Goal: Check status: Check status

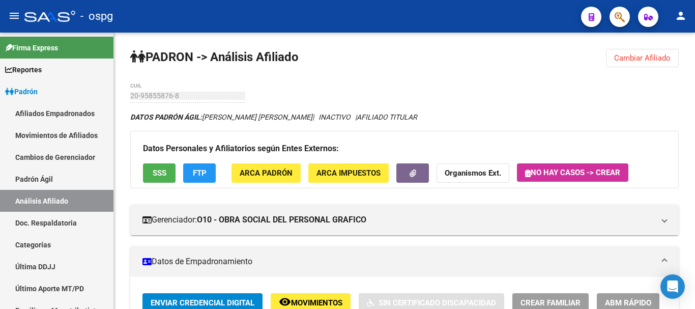
click at [621, 53] on span "Cambiar Afiliado" at bounding box center [642, 57] width 56 height 9
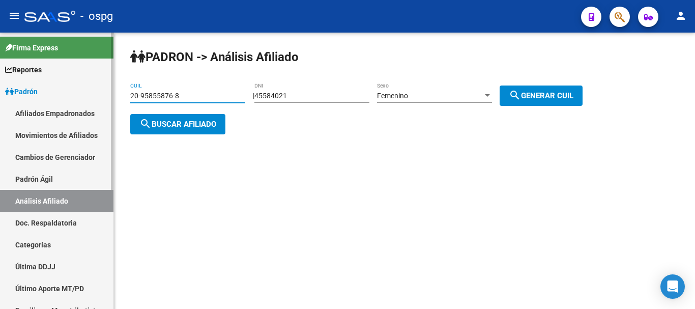
drag, startPoint x: 205, startPoint y: 93, endPoint x: 100, endPoint y: 95, distance: 105.8
click at [100, 95] on mat-sidenav-container "Firma Express Reportes Ingresos Devengados Análisis Histórico Detalles Transfer…" at bounding box center [347, 171] width 695 height 276
type input "20-23721389-1"
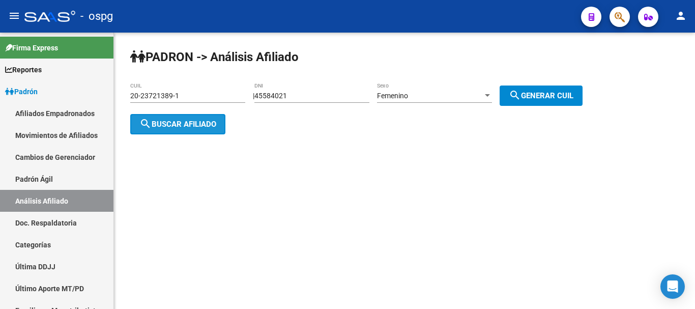
click at [189, 126] on span "search Buscar afiliado" at bounding box center [177, 124] width 77 height 9
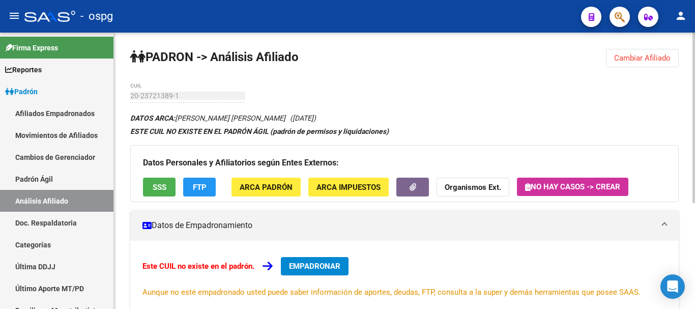
click at [215, 193] on button "FTP" at bounding box center [199, 187] width 33 height 19
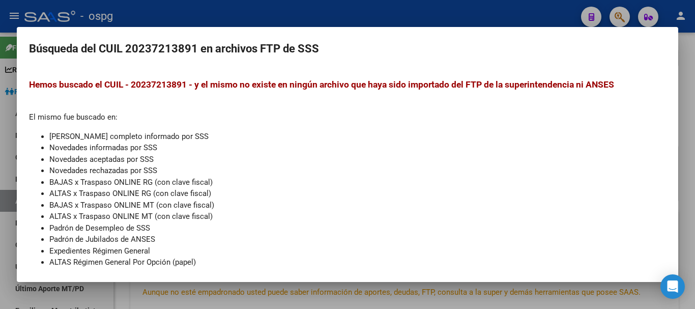
click at [527, 9] on div at bounding box center [347, 154] width 695 height 309
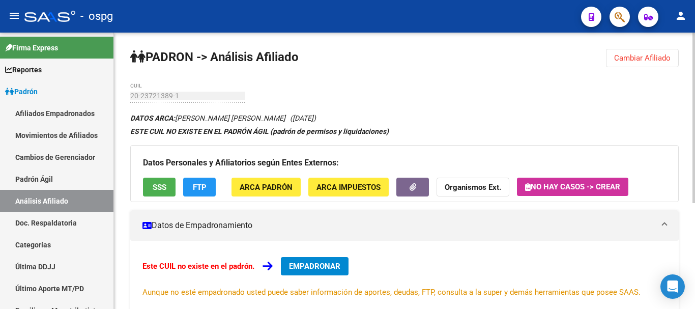
click at [694, 74] on div at bounding box center [693, 118] width 3 height 170
click at [644, 57] on span "Cambiar Afiliado" at bounding box center [642, 57] width 56 height 9
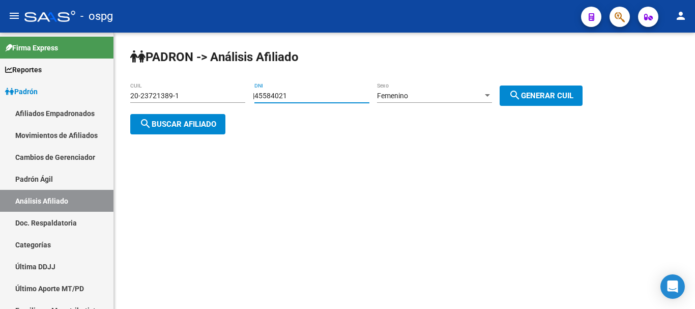
drag, startPoint x: 316, startPoint y: 94, endPoint x: 258, endPoint y: 97, distance: 57.6
click at [258, 97] on div "| 45584021 DNI Femenino Sexo search Generar CUIL" at bounding box center [421, 96] width 337 height 8
type input "26284902"
click at [408, 93] on span "Femenino" at bounding box center [392, 96] width 31 height 8
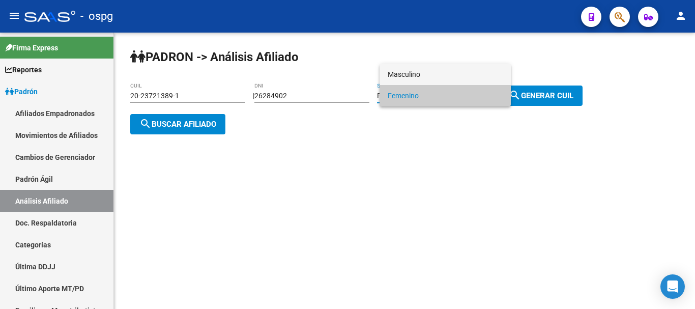
drag, startPoint x: 412, startPoint y: 108, endPoint x: 422, endPoint y: 77, distance: 32.2
click at [421, 78] on div "Masculino Femenino" at bounding box center [347, 154] width 695 height 309
drag, startPoint x: 422, startPoint y: 77, endPoint x: 473, endPoint y: 75, distance: 50.4
click at [423, 77] on span "Masculino" at bounding box center [445, 74] width 115 height 21
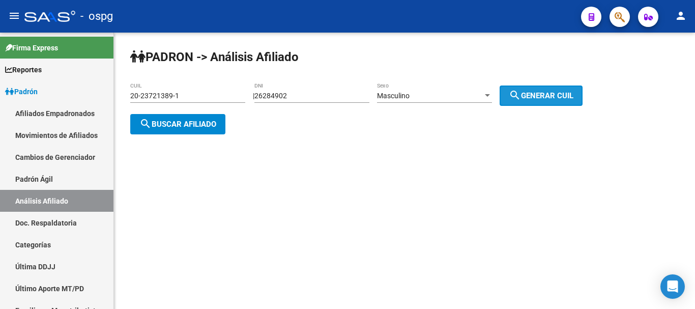
click at [536, 87] on button "search Generar CUIL" at bounding box center [540, 95] width 83 height 20
type input "20-26284902-4"
click at [181, 129] on button "search Buscar afiliado" at bounding box center [177, 124] width 95 height 20
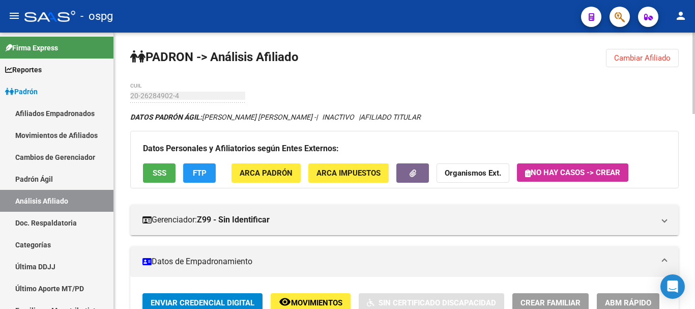
click at [182, 170] on div "Datos Personales y Afiliatorios según Entes Externos: SSS FTP ARCA Padrón ARCA …" at bounding box center [404, 159] width 548 height 57
click at [194, 173] on span "FTP" at bounding box center [200, 173] width 14 height 9
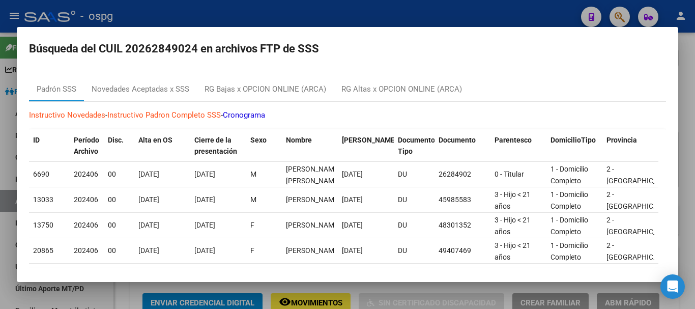
click at [159, 113] on link "Instructivo Padron Completo SSS" at bounding box center [163, 114] width 113 height 9
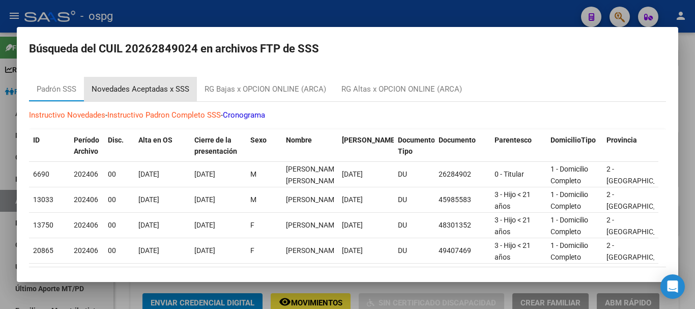
click at [143, 90] on div "Novedades Aceptadas x SSS" at bounding box center [141, 89] width 98 height 12
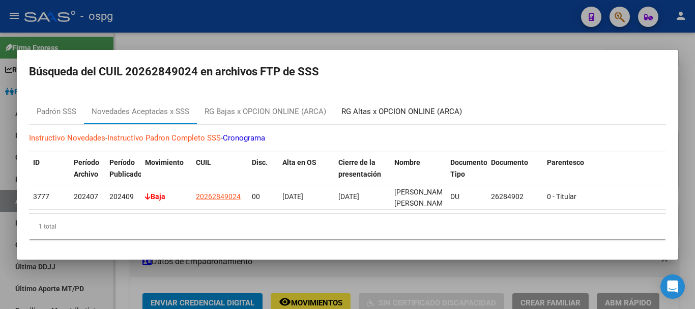
click at [401, 108] on div "RG Altas x OPCION ONLINE (ARCA)" at bounding box center [401, 112] width 121 height 12
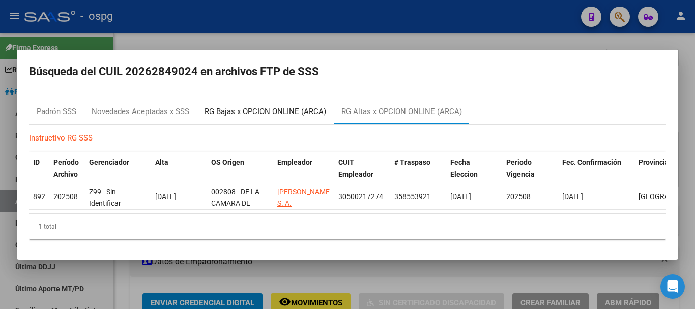
click at [284, 106] on div "RG Bajas x OPCION ONLINE (ARCA)" at bounding box center [265, 112] width 122 height 12
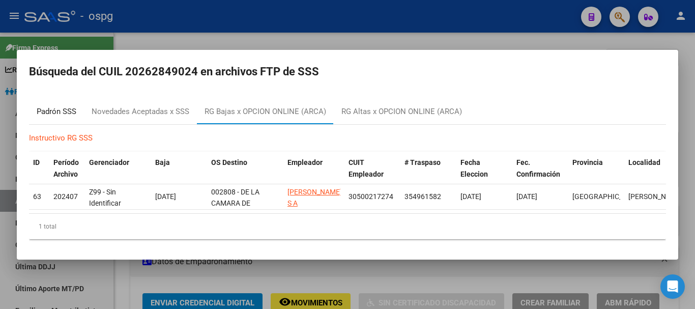
click at [72, 108] on div "Padrón SSS" at bounding box center [57, 112] width 40 height 12
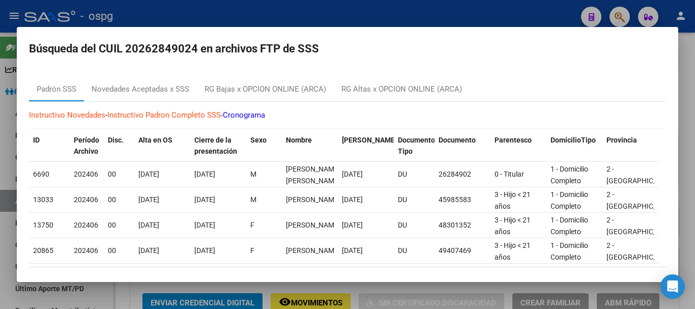
click at [293, 25] on div at bounding box center [347, 154] width 695 height 309
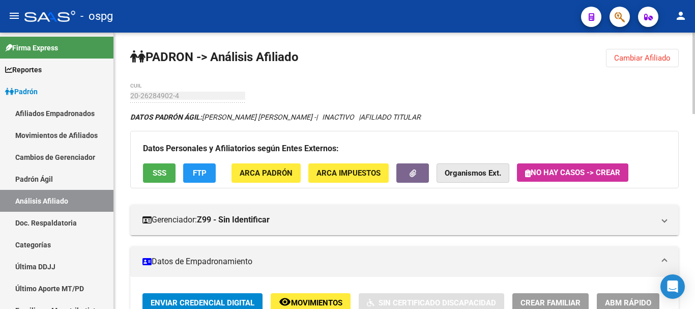
click at [478, 178] on strong "Organismos Ext." at bounding box center [473, 173] width 56 height 9
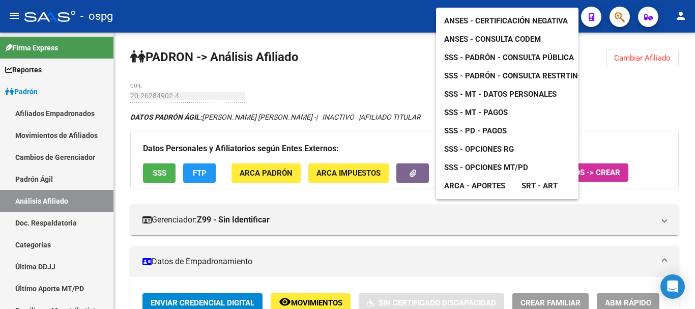
click at [636, 126] on div at bounding box center [347, 154] width 695 height 309
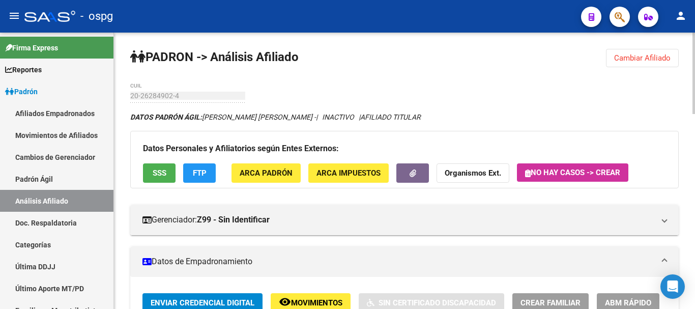
click at [478, 176] on strong "Organismos Ext." at bounding box center [473, 173] width 56 height 9
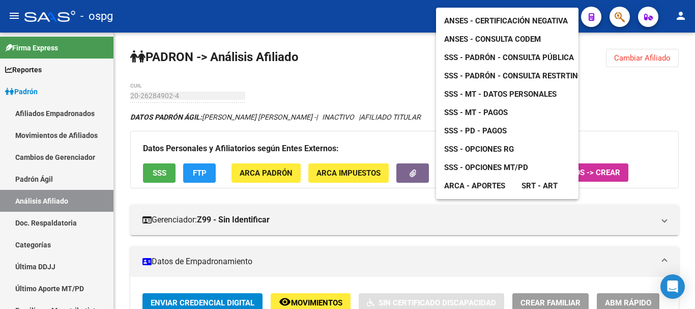
click at [538, 17] on span "ANSES - Certificación Negativa" at bounding box center [506, 20] width 124 height 9
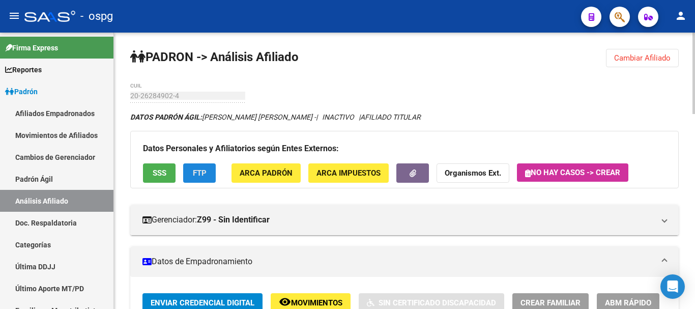
click at [206, 167] on button "FTP" at bounding box center [199, 172] width 33 height 19
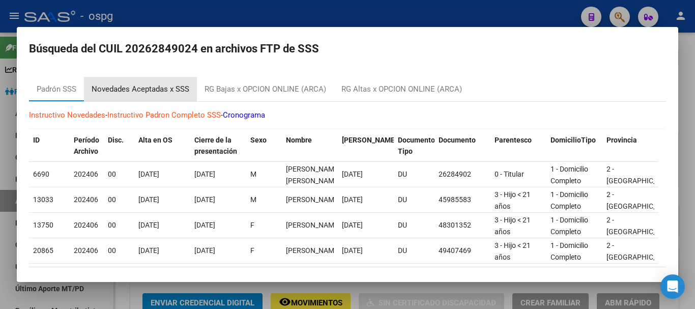
click at [165, 91] on div "Novedades Aceptadas x SSS" at bounding box center [141, 89] width 98 height 12
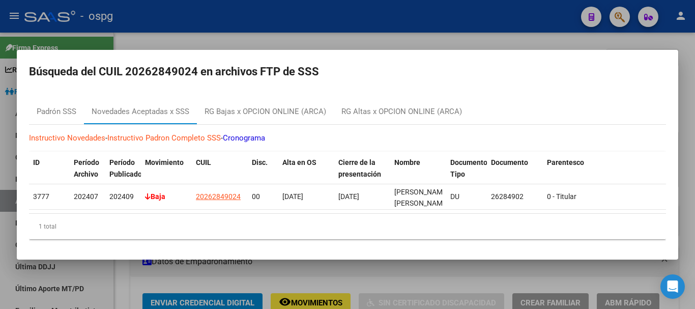
click at [243, 24] on div at bounding box center [347, 154] width 695 height 309
